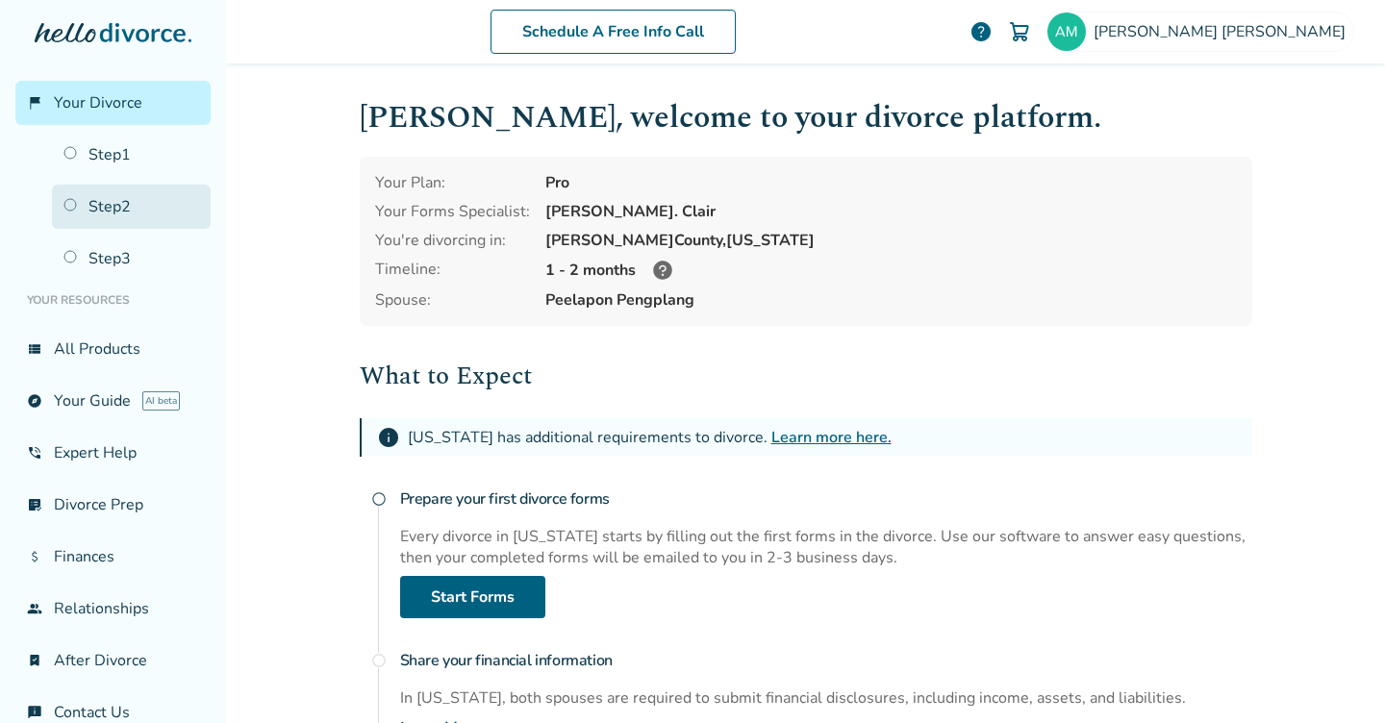
click at [151, 201] on link "Step 2" at bounding box center [131, 207] width 159 height 44
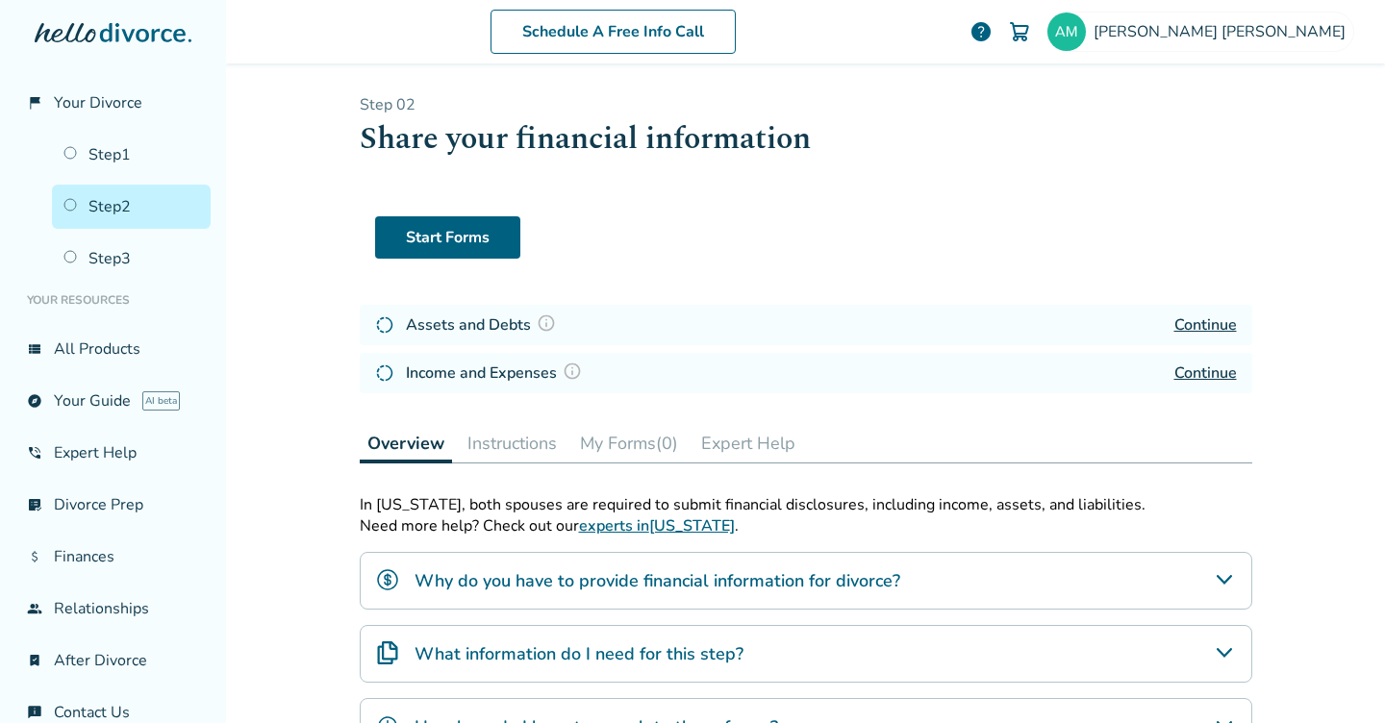
click at [1209, 376] on link "Continue" at bounding box center [1206, 373] width 63 height 21
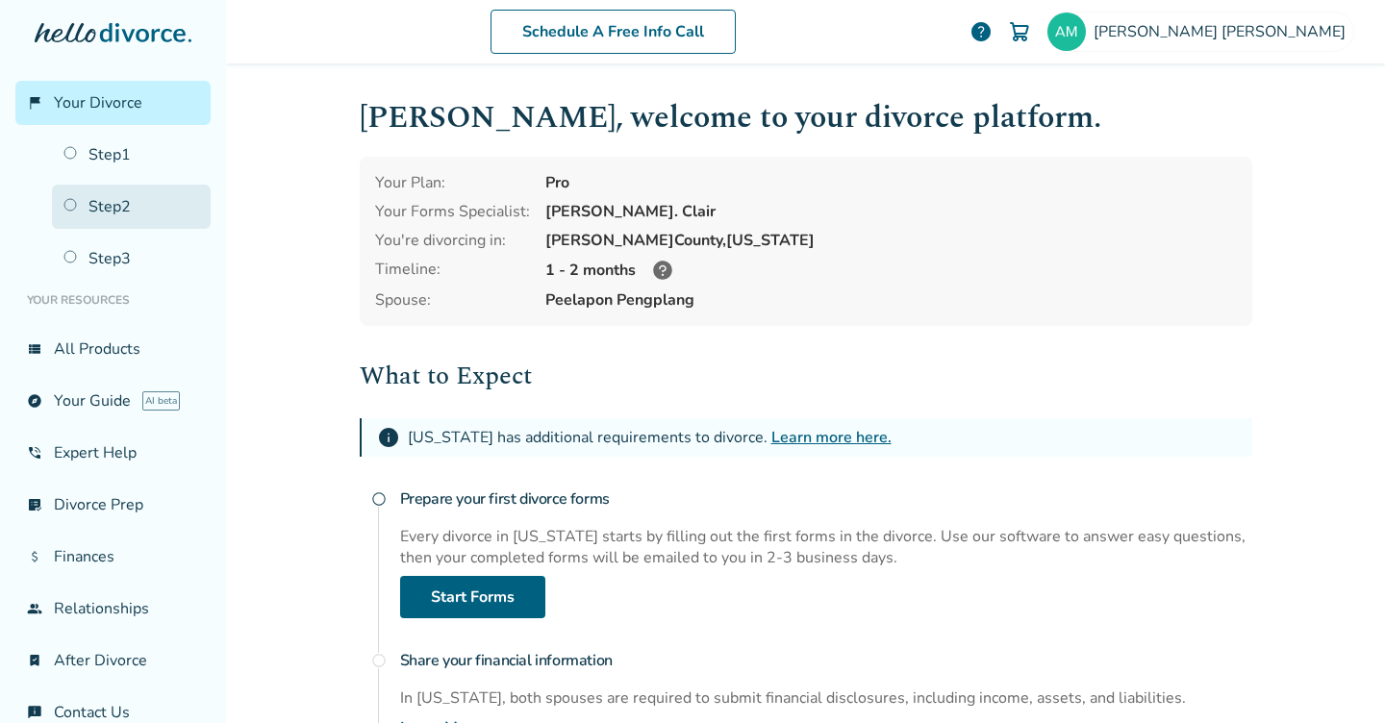
click at [136, 203] on link "Step 2" at bounding box center [131, 207] width 159 height 44
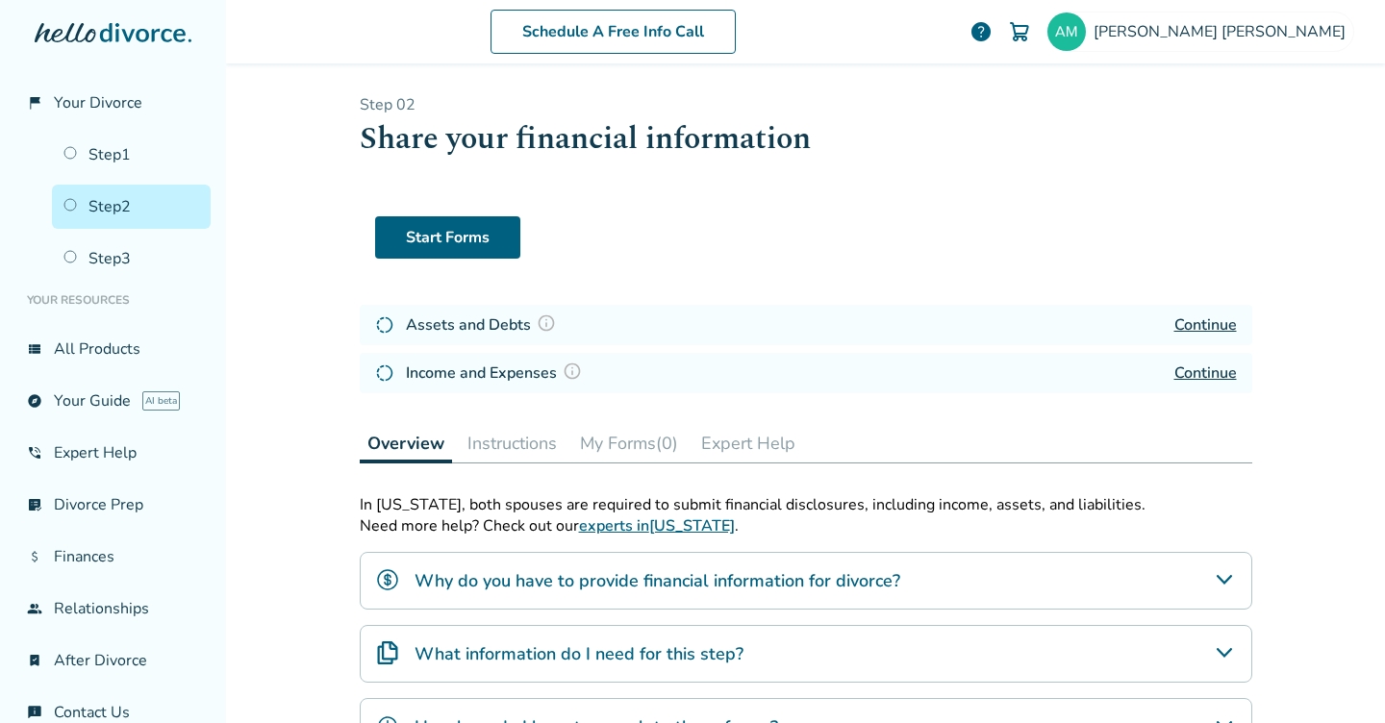
click at [1216, 320] on link "Continue" at bounding box center [1206, 325] width 63 height 21
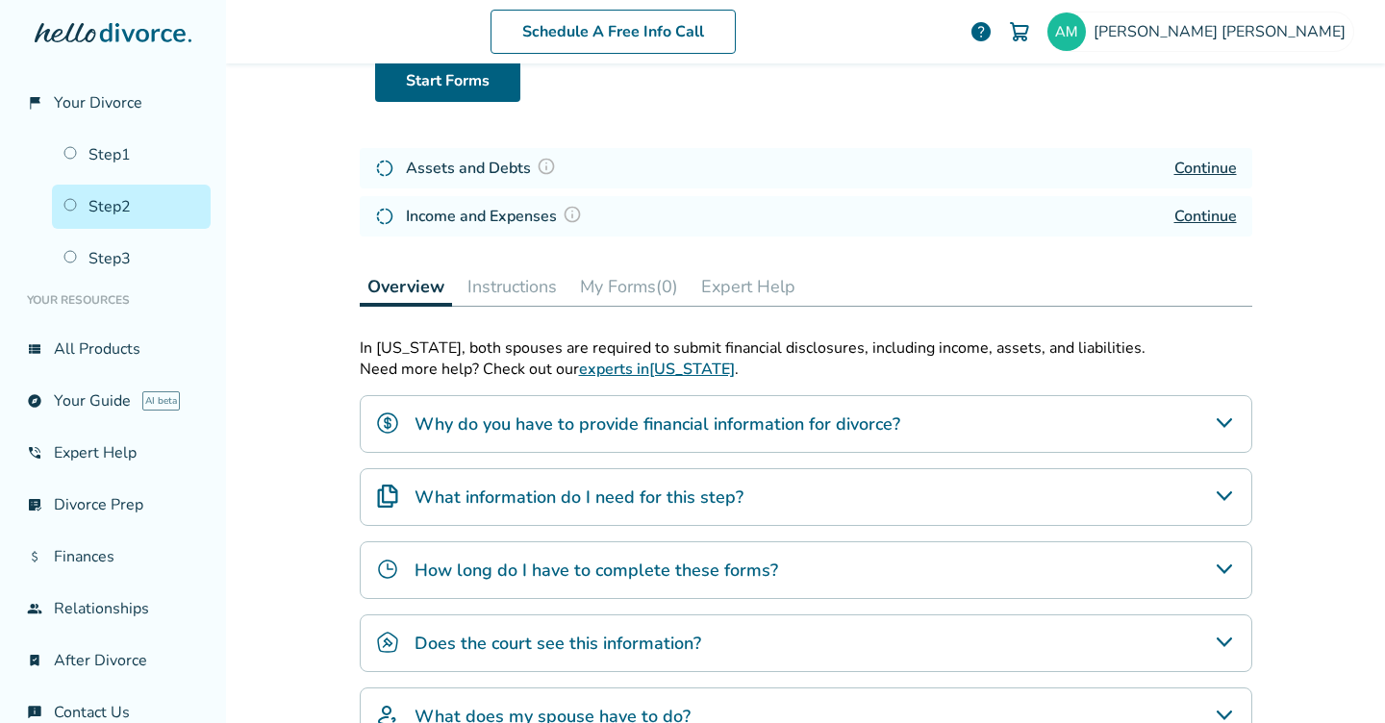
scroll to position [215, 0]
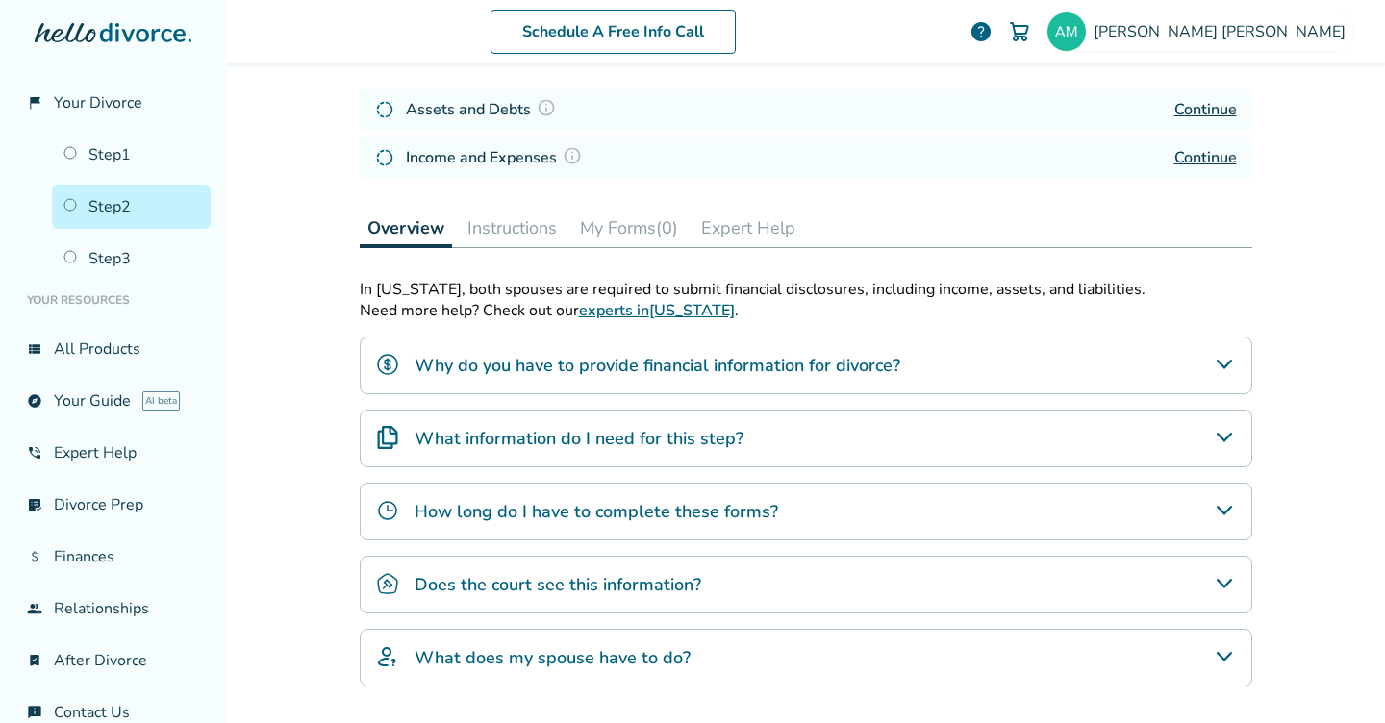
click at [506, 371] on h4 "Why do you have to provide financial information for divorce?" at bounding box center [658, 365] width 486 height 25
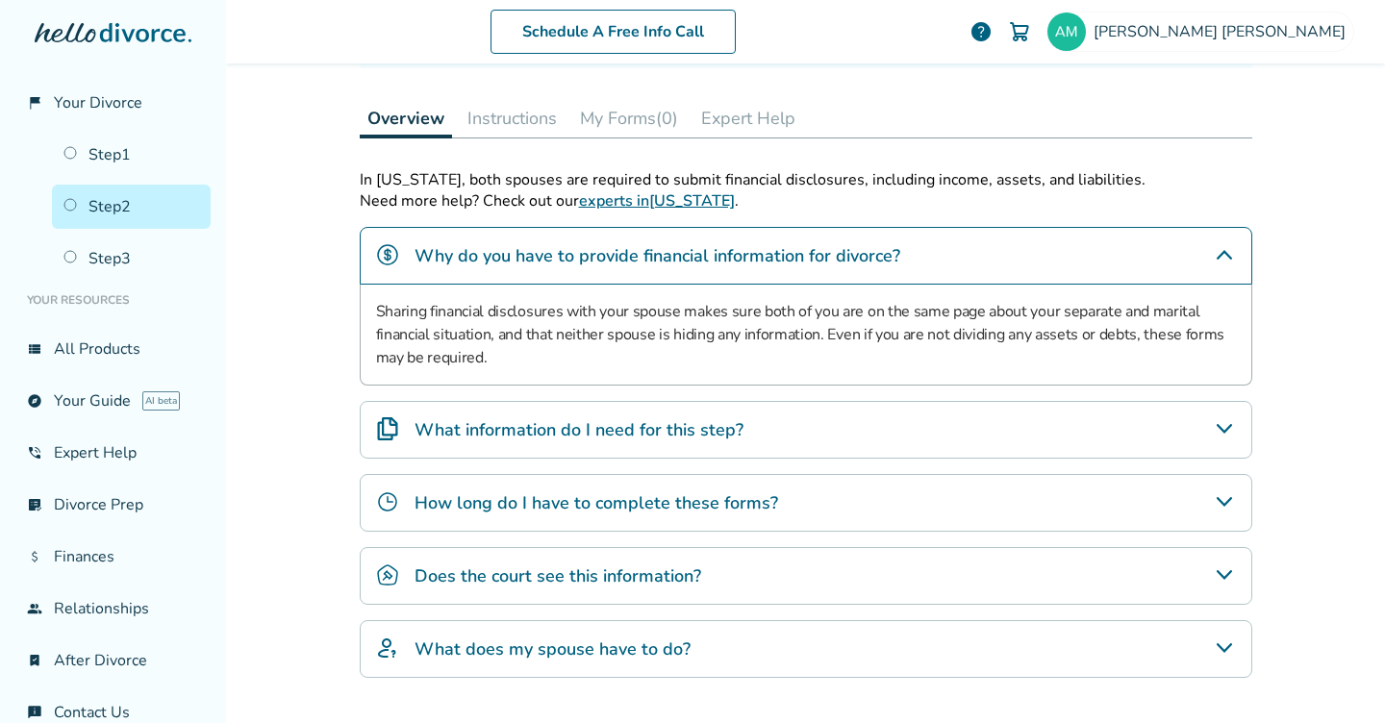
scroll to position [331, 0]
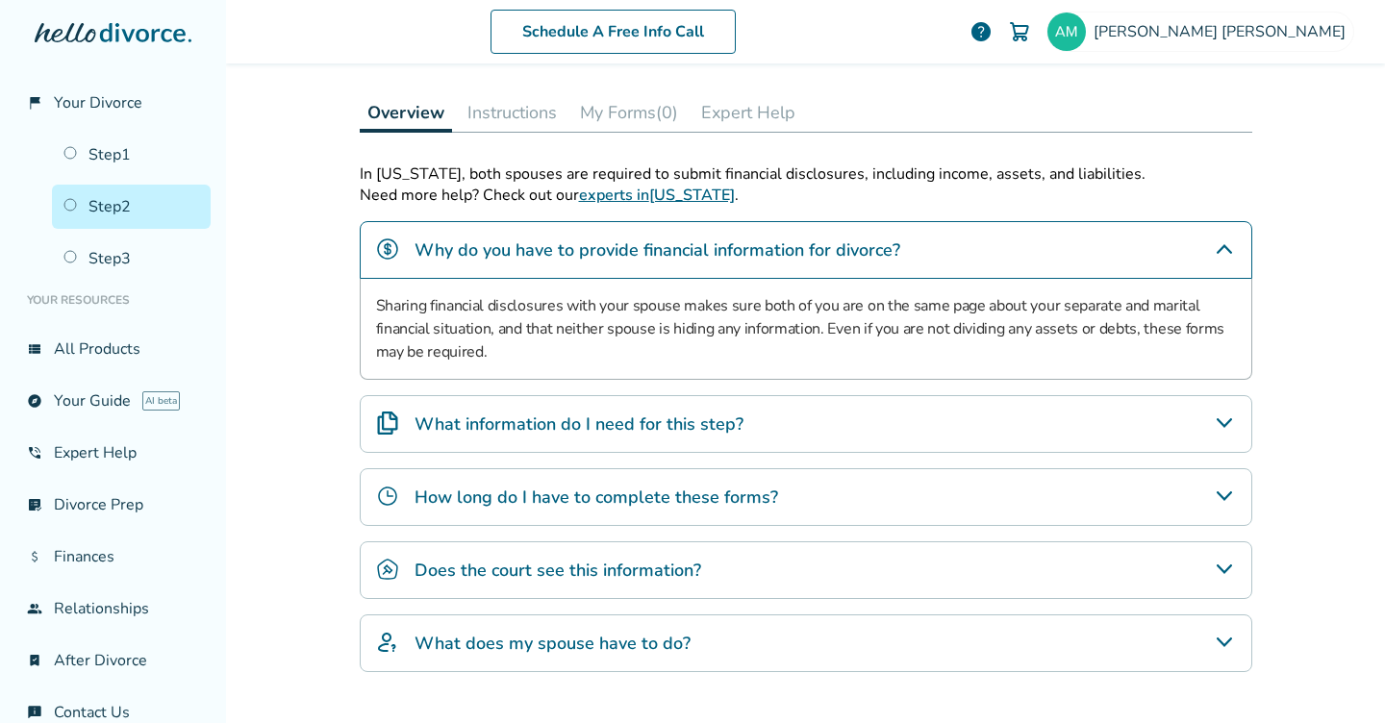
click at [472, 441] on div "What information do I need for this step?" at bounding box center [806, 424] width 893 height 58
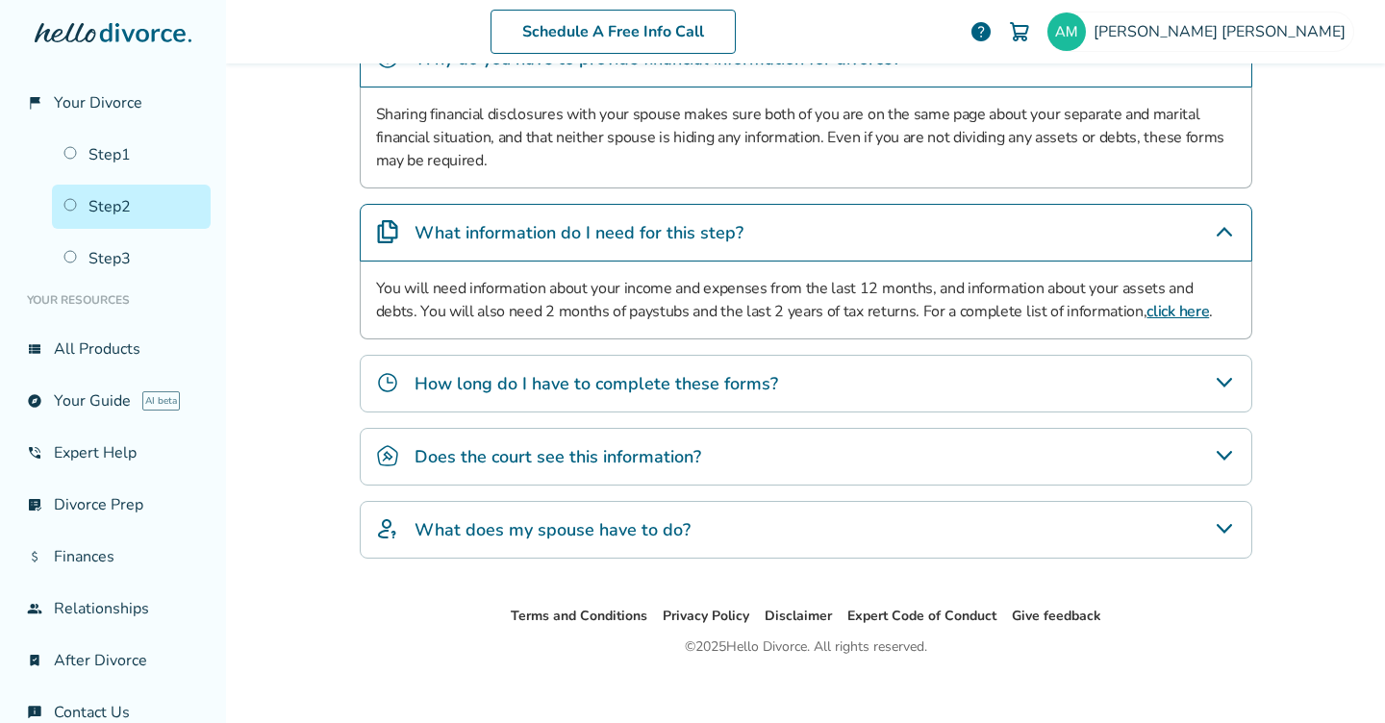
scroll to position [538, 0]
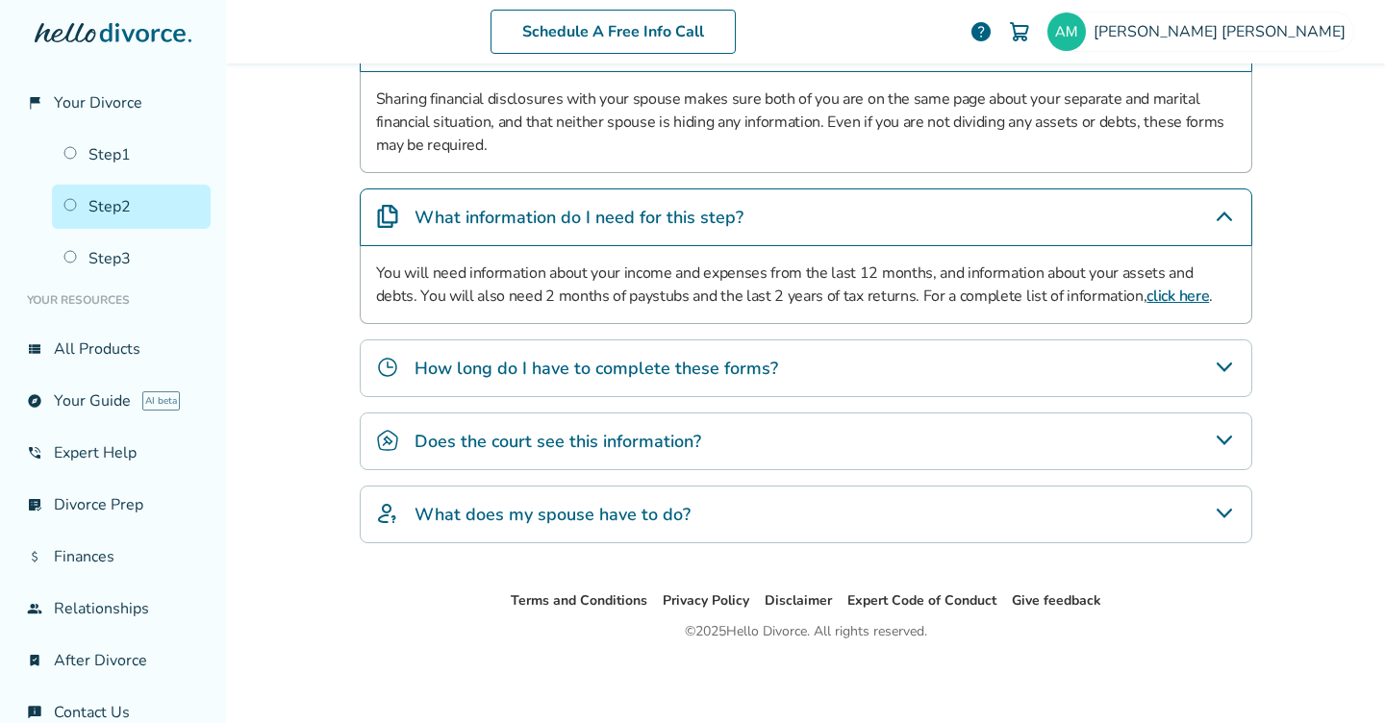
click at [457, 444] on h4 "Does the court see this information?" at bounding box center [558, 441] width 287 height 25
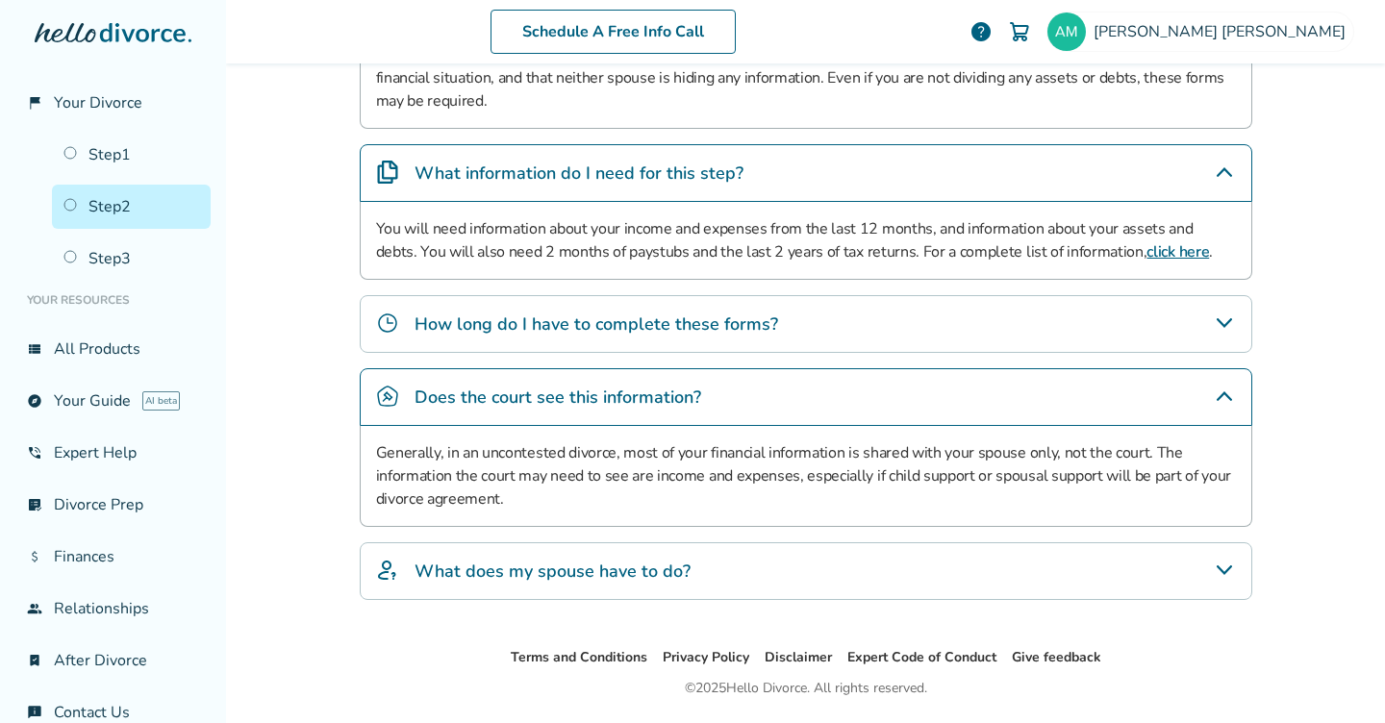
scroll to position [589, 0]
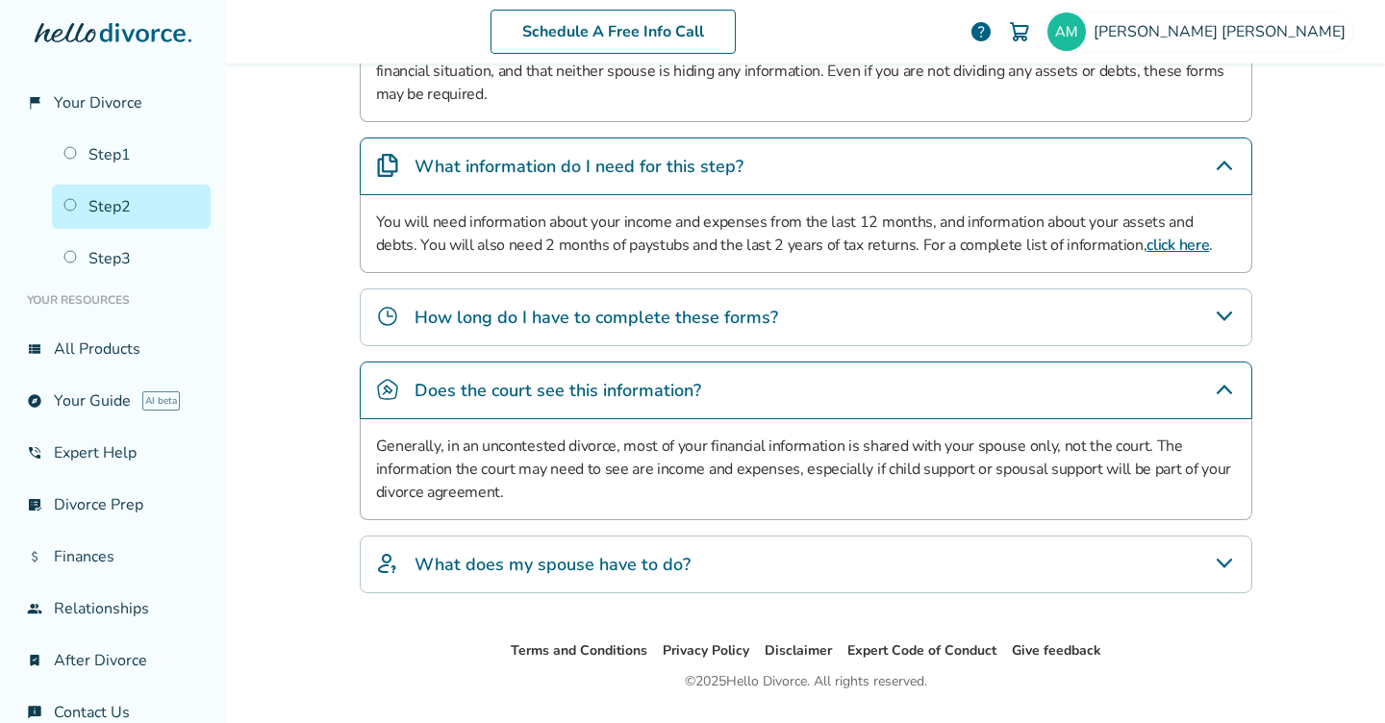
click at [520, 567] on h4 "What does my spouse have to do?" at bounding box center [553, 564] width 276 height 25
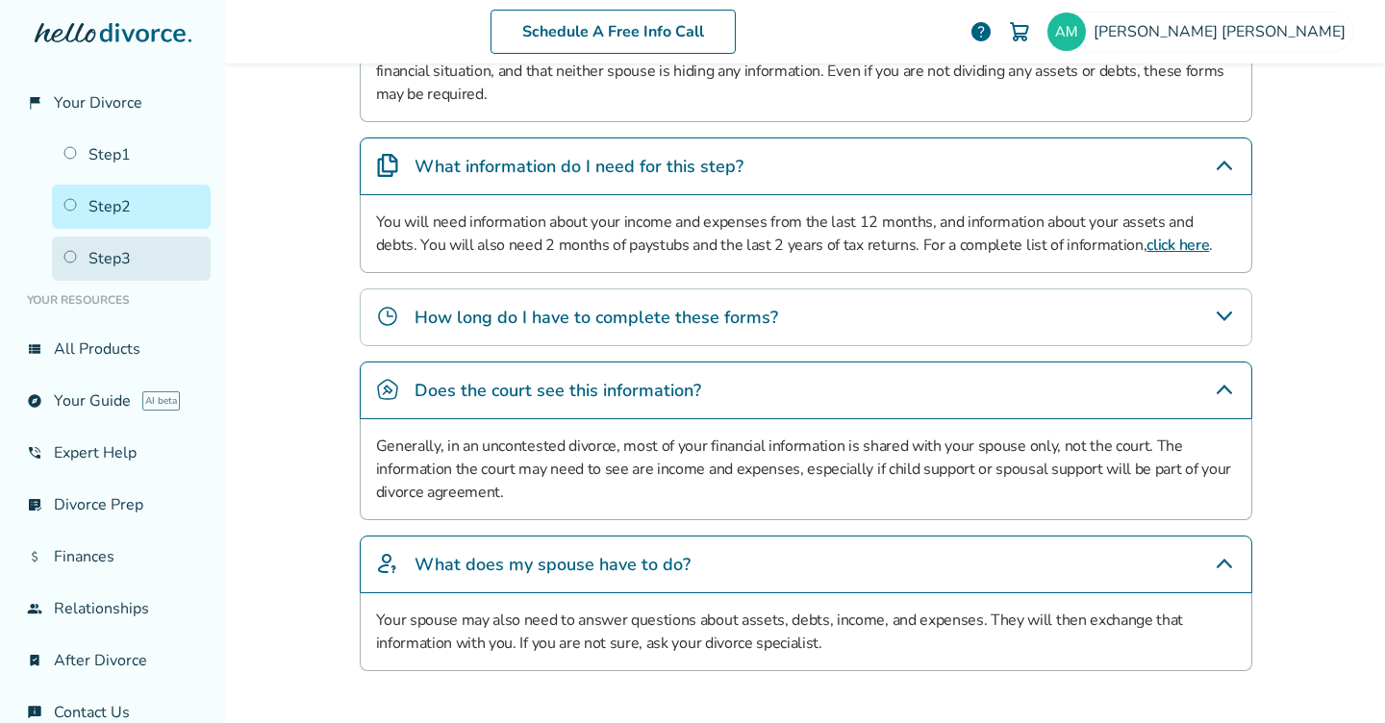
click at [176, 253] on link "Step 3" at bounding box center [131, 259] width 159 height 44
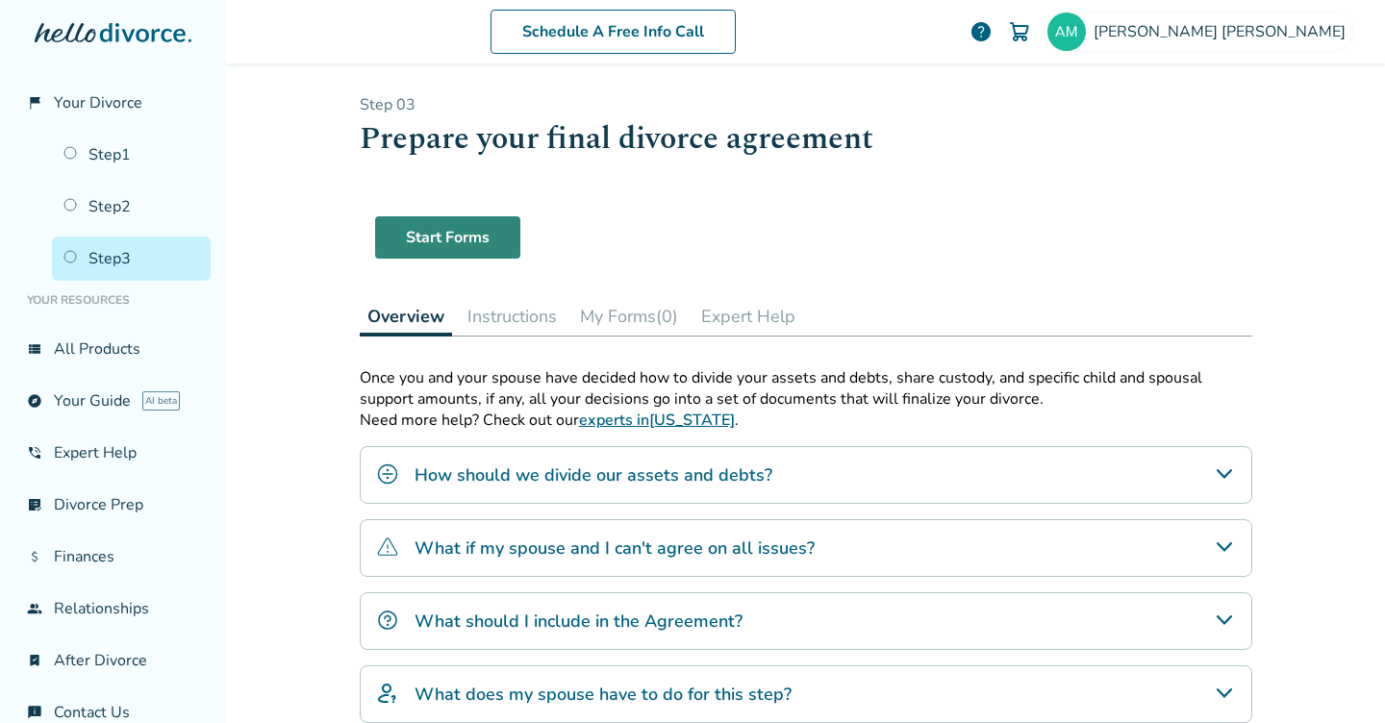
click at [455, 224] on link "Start Forms" at bounding box center [447, 237] width 145 height 42
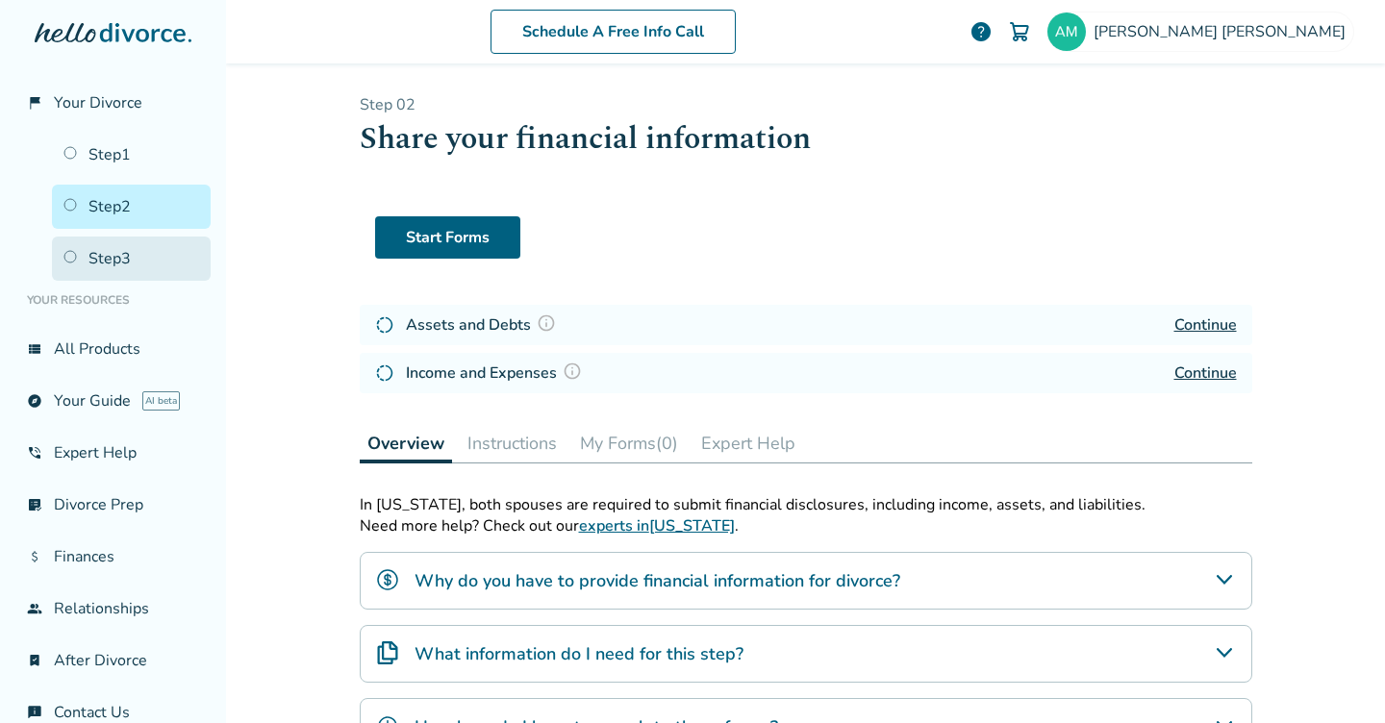
click at [176, 241] on link "Step 3" at bounding box center [131, 259] width 159 height 44
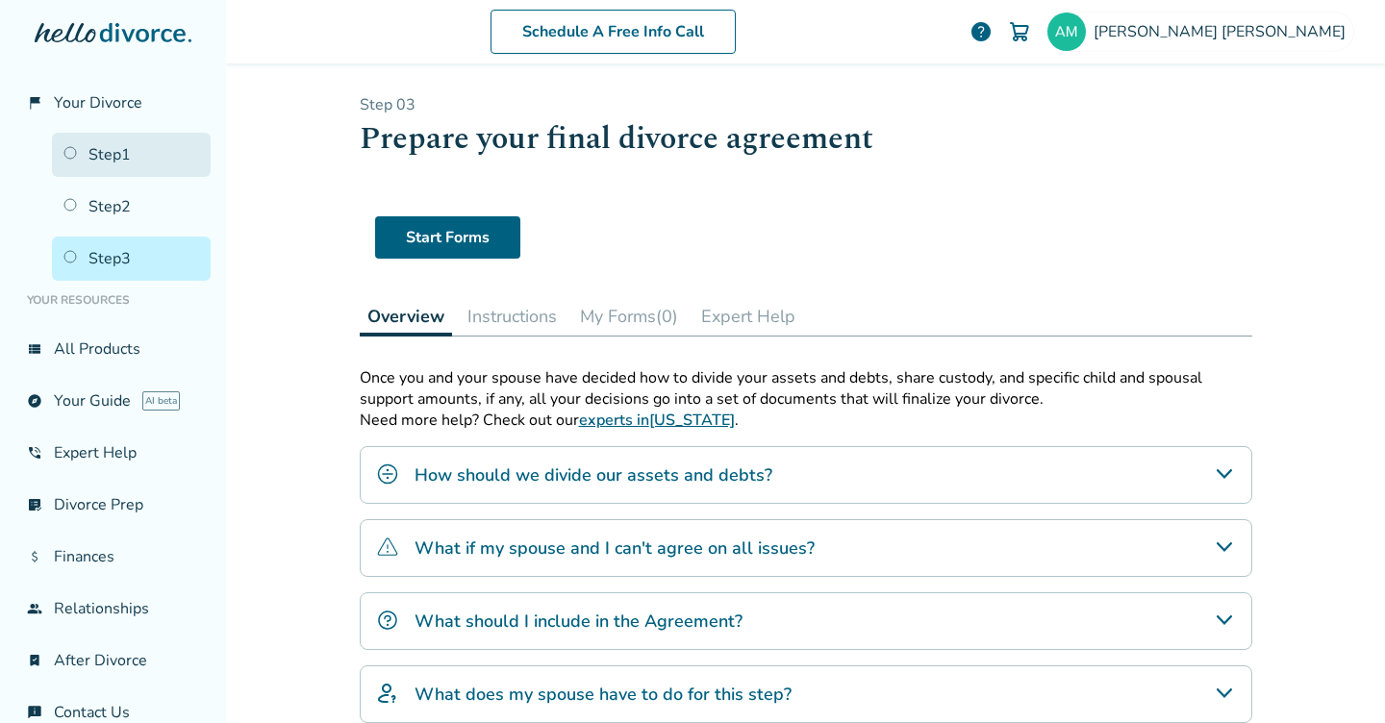
click at [122, 140] on link "Step 1" at bounding box center [131, 155] width 159 height 44
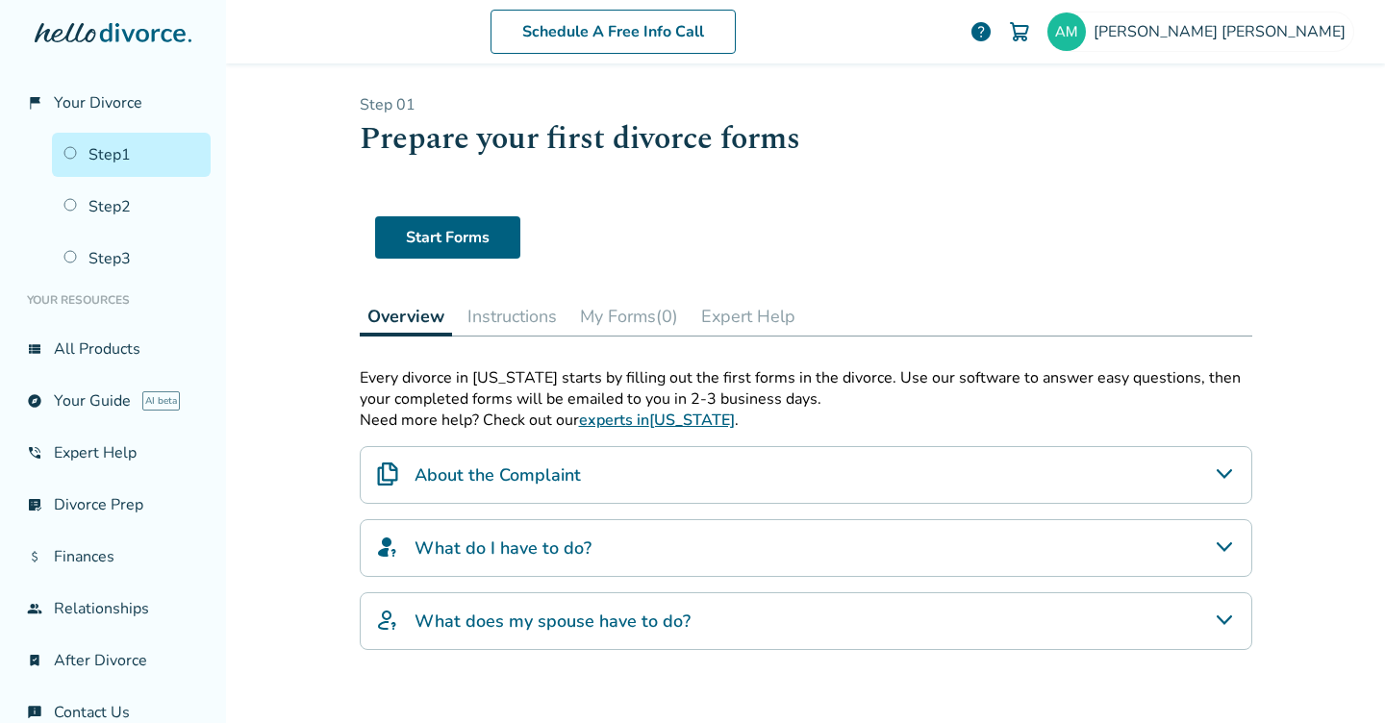
click at [640, 310] on button "My Forms (0)" at bounding box center [629, 316] width 114 height 38
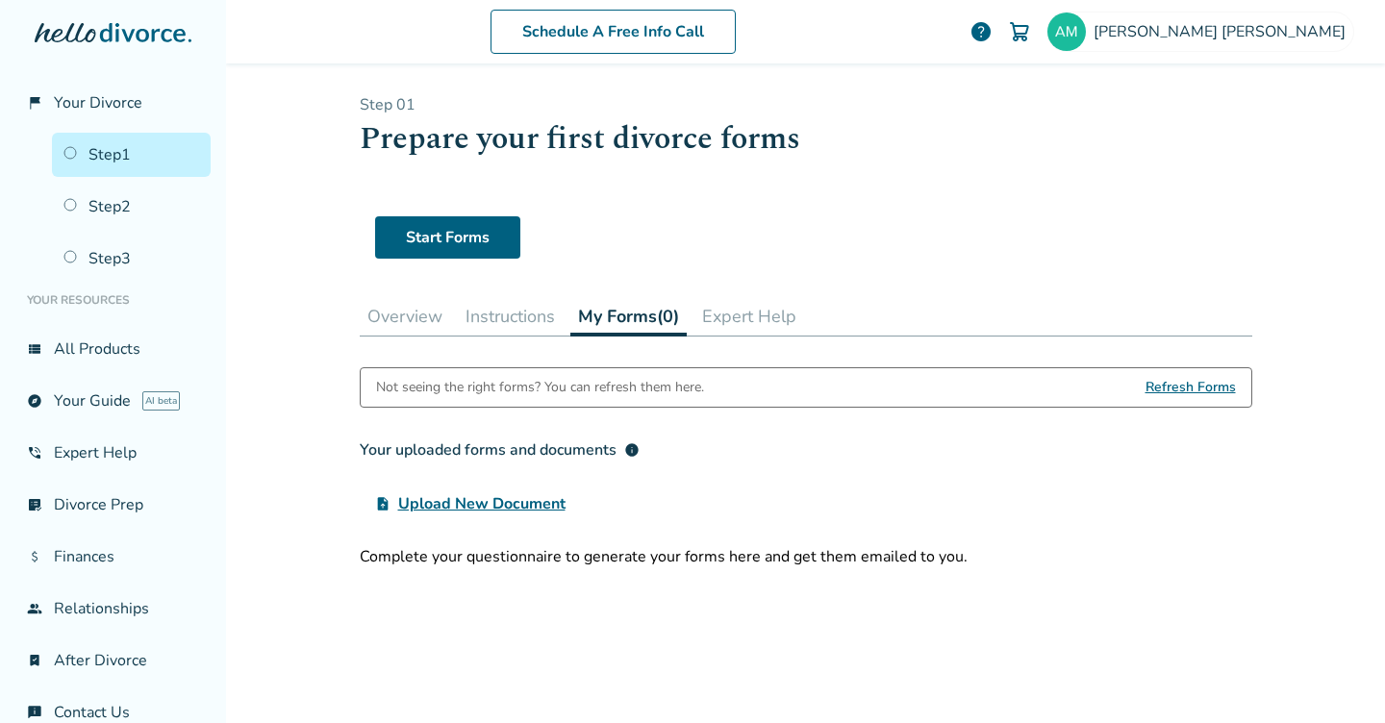
click at [753, 304] on button "Expert Help" at bounding box center [750, 316] width 110 height 38
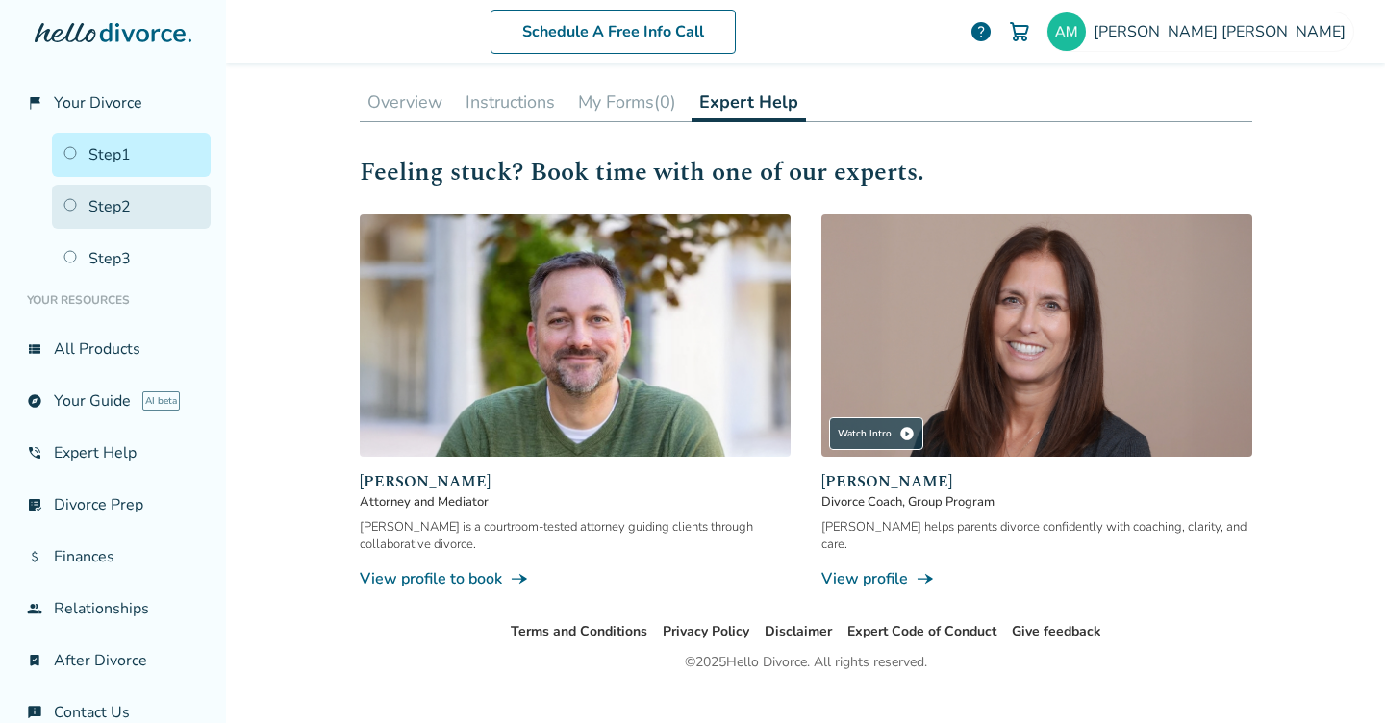
click at [158, 206] on link "Step 2" at bounding box center [131, 207] width 159 height 44
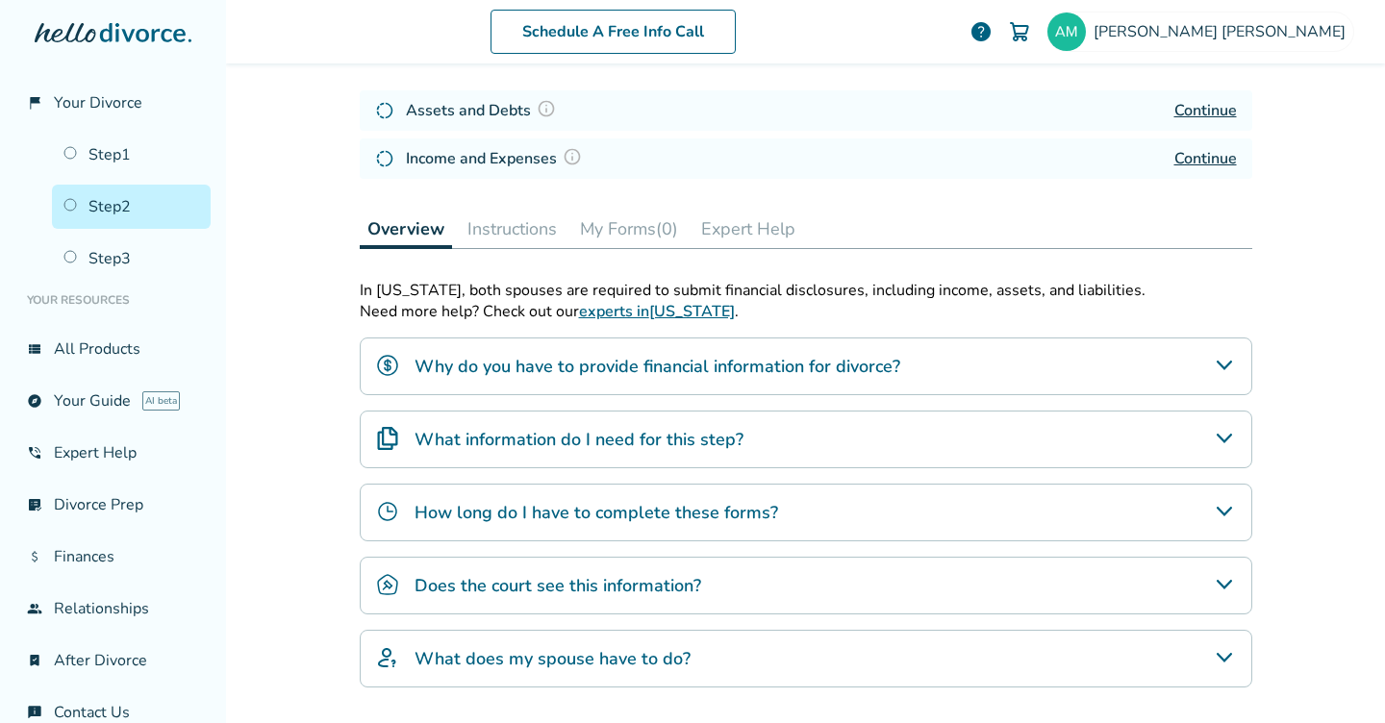
scroll to position [94, 0]
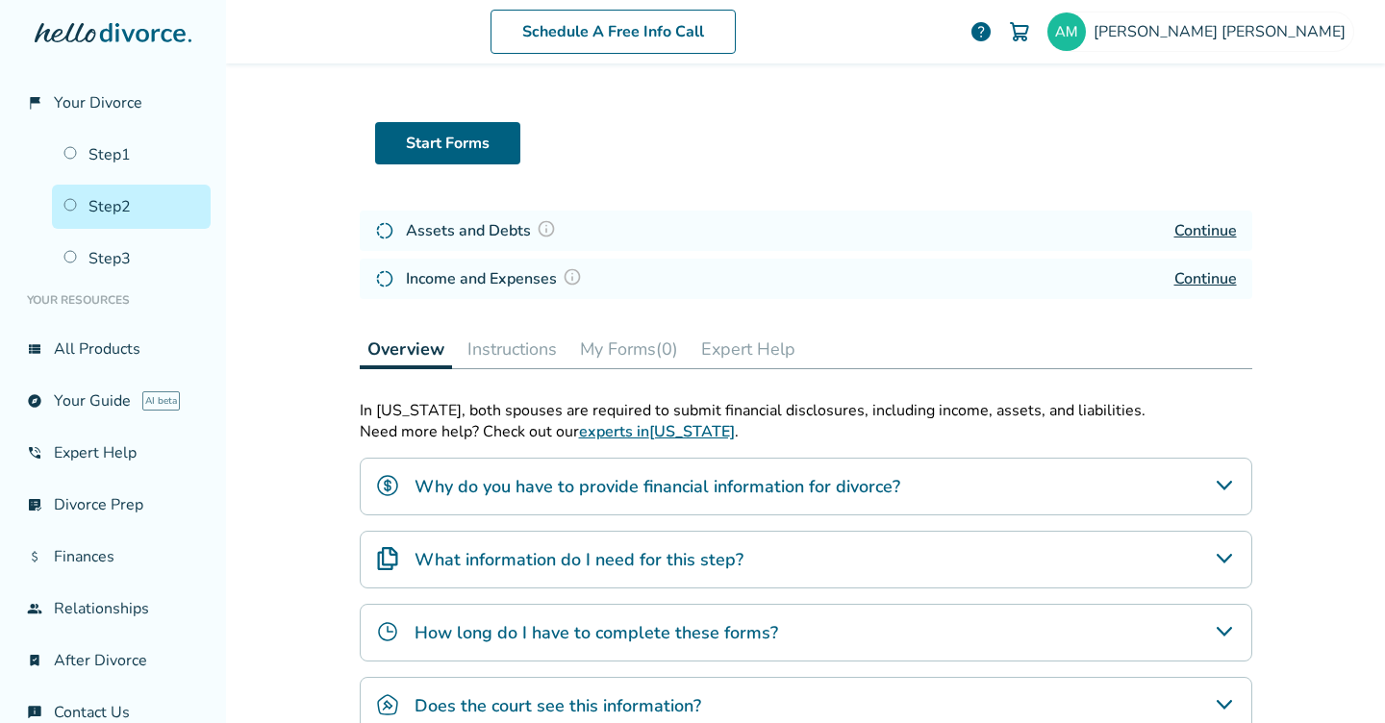
click at [759, 349] on button "Expert Help" at bounding box center [749, 349] width 110 height 38
